Goal: Task Accomplishment & Management: Manage account settings

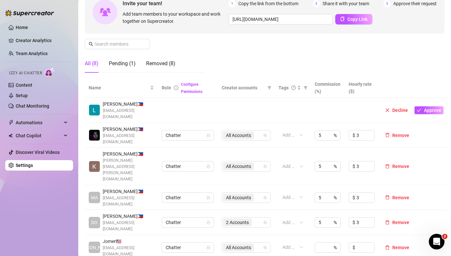
scroll to position [69, 0]
click at [242, 132] on span "All Accounts" at bounding box center [238, 135] width 25 height 7
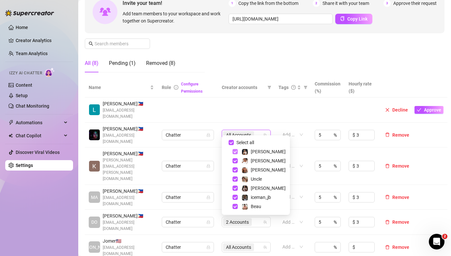
click at [237, 152] on span "Select tree node" at bounding box center [235, 151] width 5 height 5
click at [237, 162] on span "Select tree node" at bounding box center [235, 160] width 5 height 5
click at [236, 171] on span "Select tree node" at bounding box center [235, 169] width 5 height 5
click at [236, 178] on span "Select tree node" at bounding box center [235, 179] width 5 height 5
click at [235, 177] on span "Select tree node" at bounding box center [235, 179] width 5 height 5
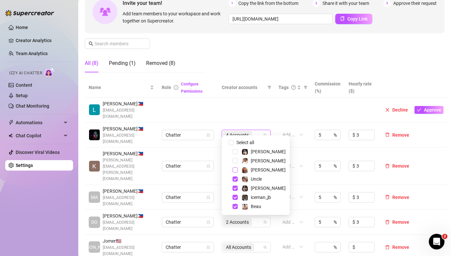
click at [235, 168] on span "Select tree node" at bounding box center [235, 169] width 5 height 5
click at [235, 160] on span "Select tree node" at bounding box center [235, 160] width 5 height 5
click at [236, 152] on span "Select tree node" at bounding box center [235, 151] width 5 height 5
click at [217, 185] on td "Chatter" at bounding box center [188, 197] width 60 height 25
click at [242, 132] on span "All Accounts" at bounding box center [238, 135] width 25 height 7
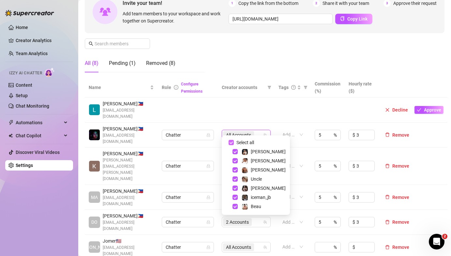
click at [232, 141] on input "Select all" at bounding box center [231, 142] width 5 height 5
click at [231, 143] on input "Select all" at bounding box center [231, 142] width 5 height 5
checkbox input "true"
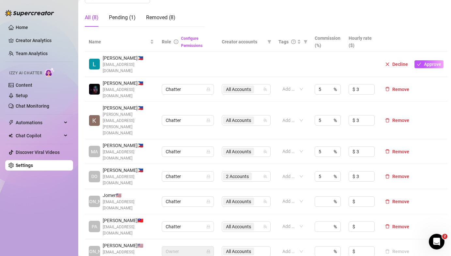
scroll to position [119, 0]
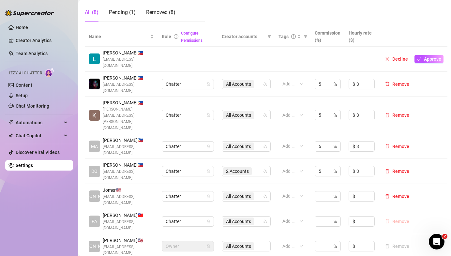
click at [398, 219] on span "Remove" at bounding box center [401, 221] width 17 height 5
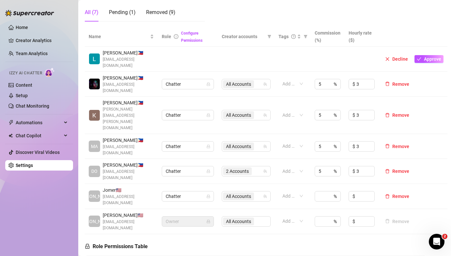
scroll to position [261, 0]
